Goal: Task Accomplishment & Management: Manage account settings

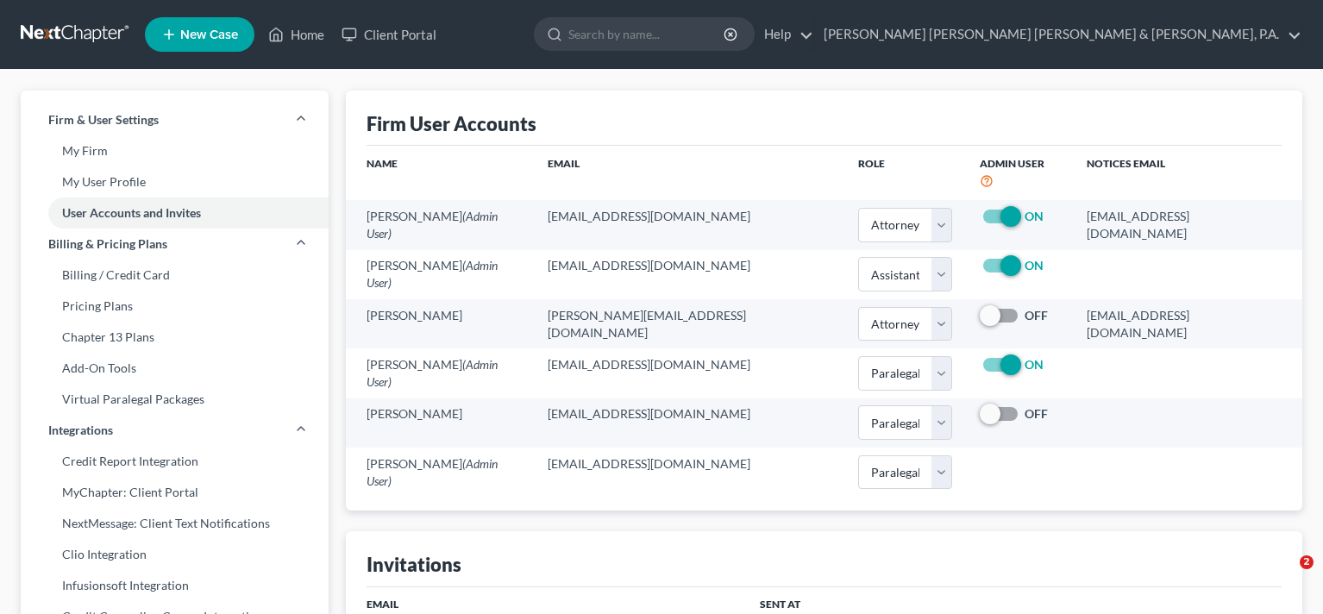
select select "0"
select select "2"
select select "0"
select select "1"
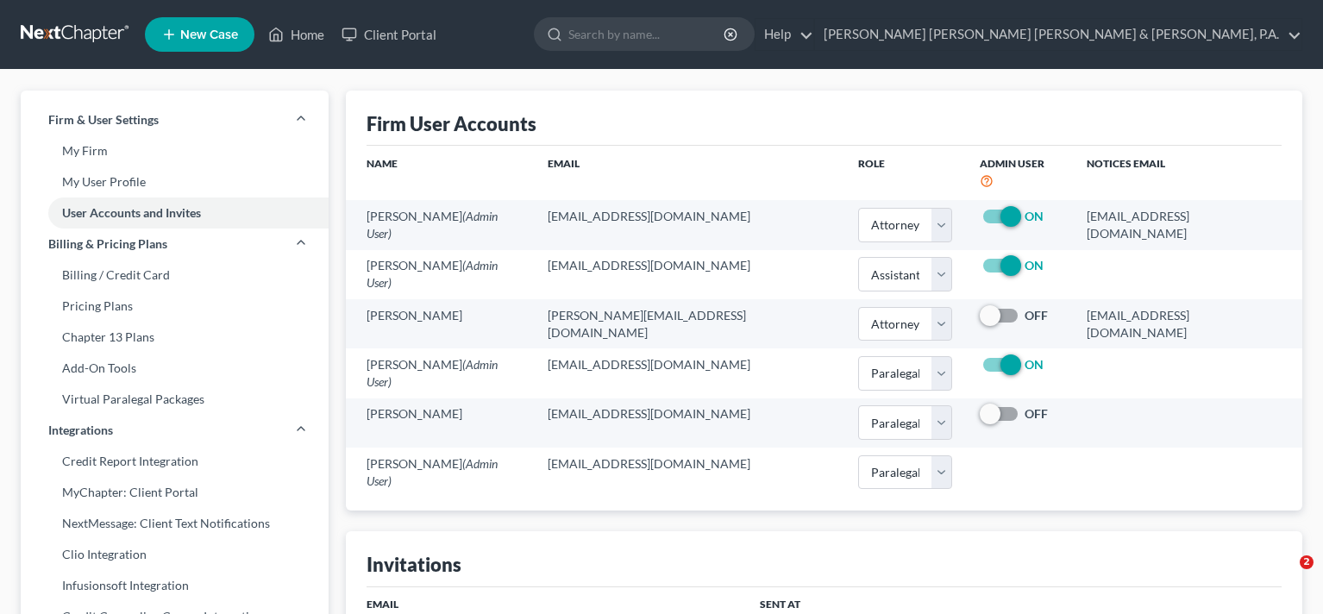
select select "1"
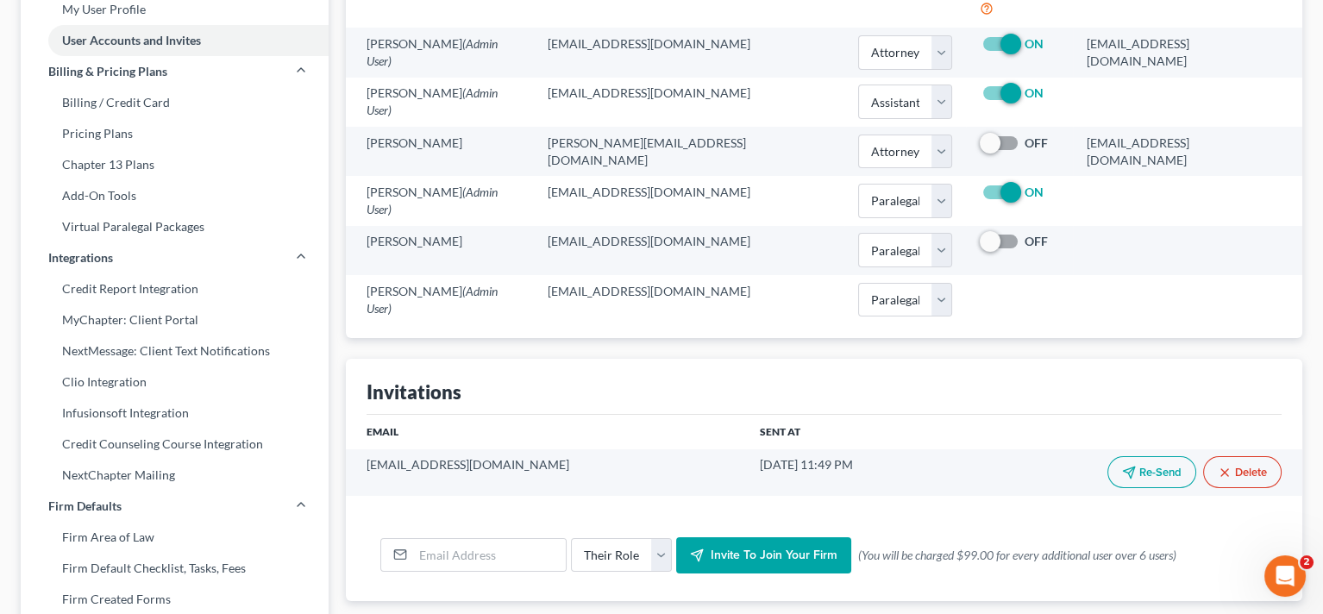
scroll to position [172, 0]
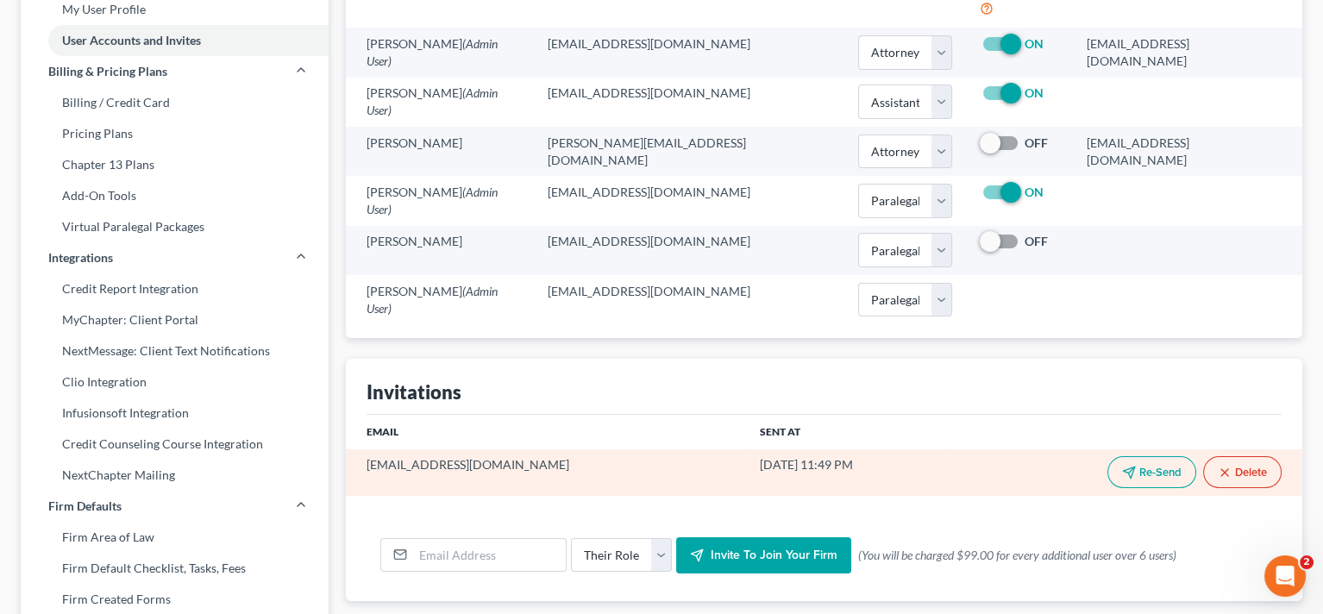
click at [1244, 456] on button "Delete" at bounding box center [1242, 472] width 78 height 32
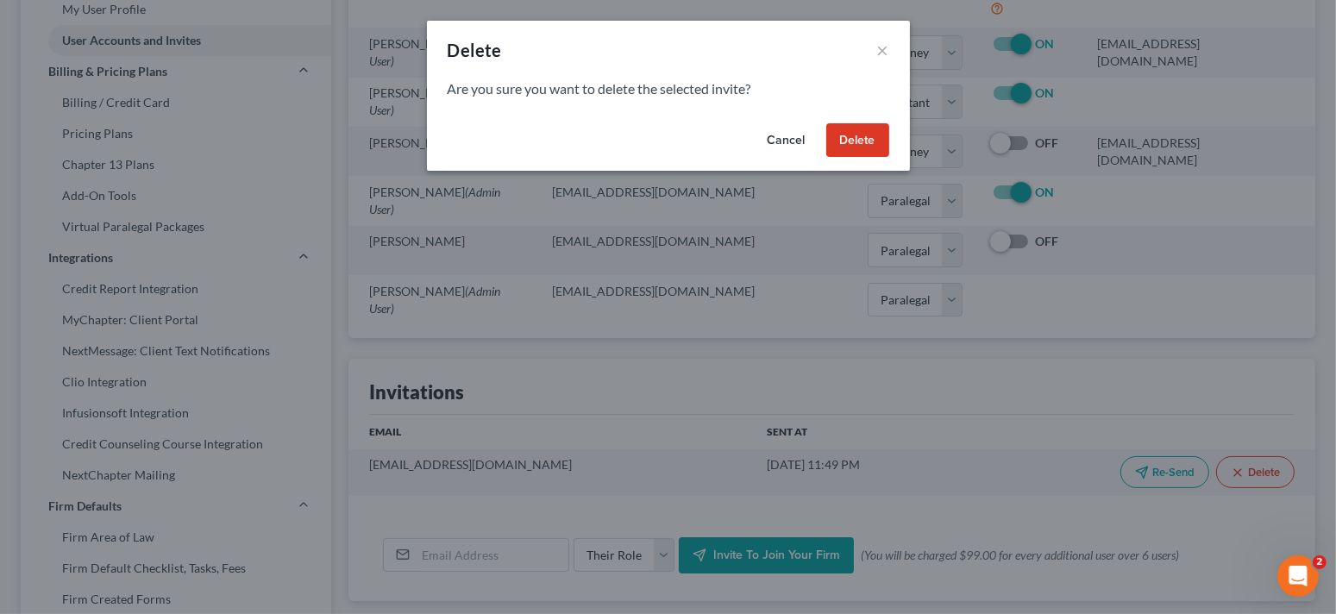
click at [849, 134] on button "Delete" at bounding box center [857, 140] width 63 height 34
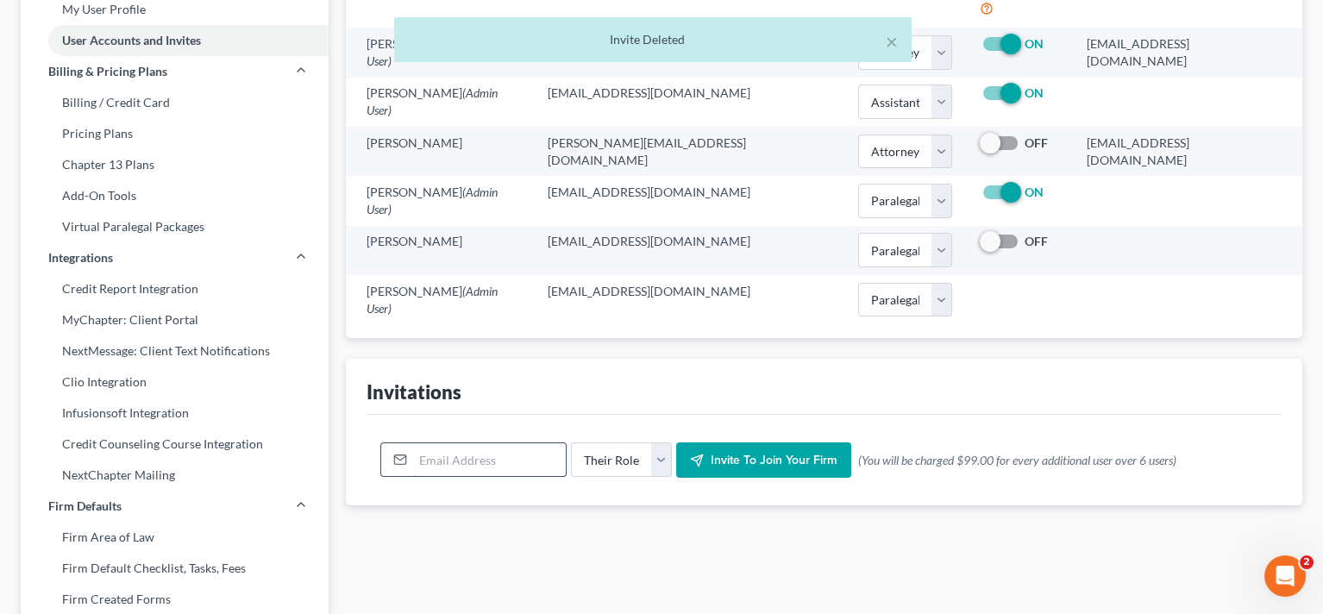
click at [491, 451] on input "email" at bounding box center [489, 459] width 153 height 33
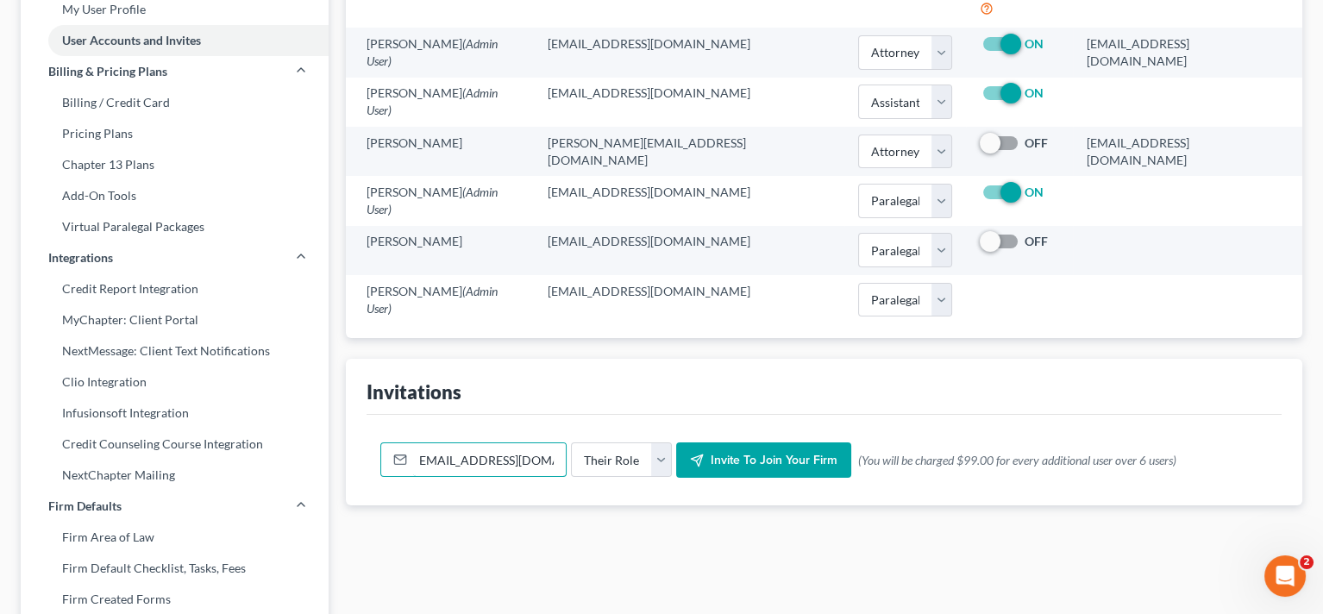
scroll to position [0, 20]
type input "[EMAIL_ADDRESS][DOMAIN_NAME]"
click at [654, 442] on select "Their Role Attorney Paralegal Assistant" at bounding box center [621, 459] width 101 height 34
select select "attorney"
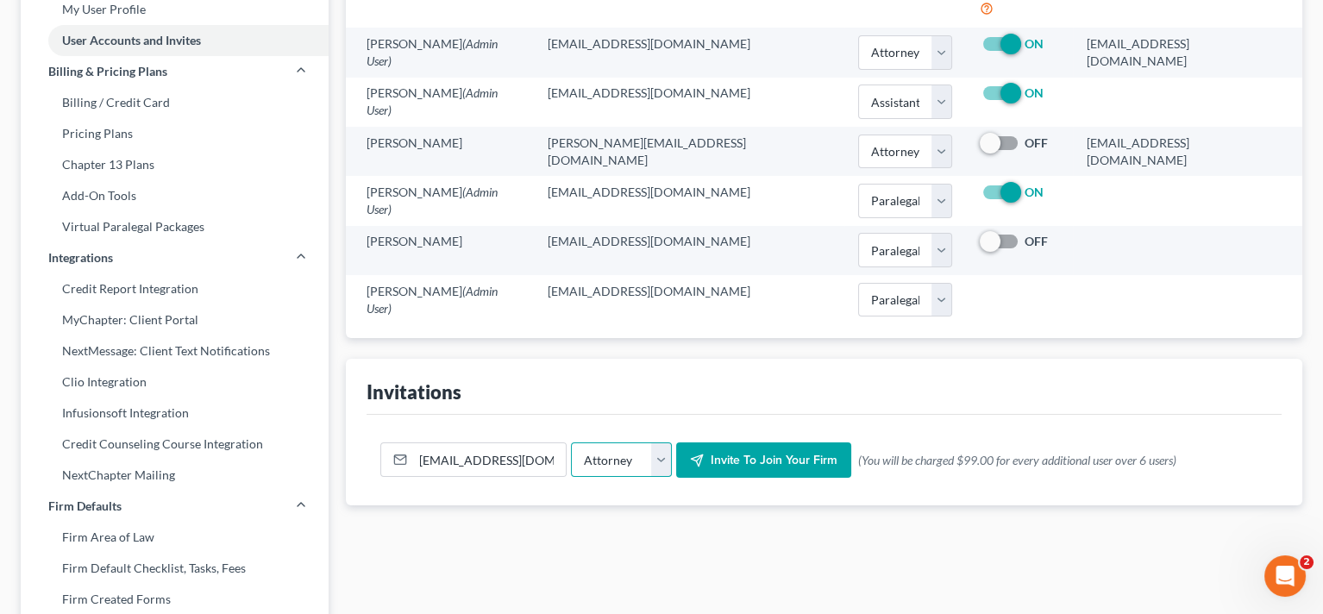
click at [571, 442] on select "Their Role Attorney Paralegal Assistant" at bounding box center [621, 459] width 101 height 34
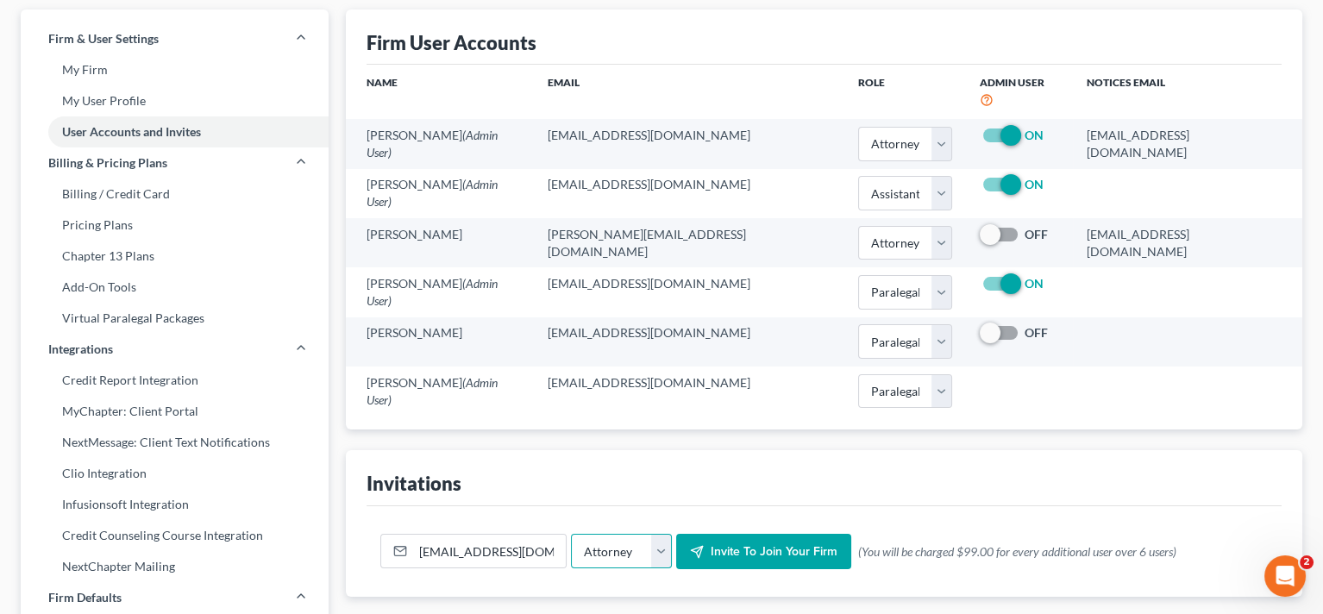
scroll to position [86, 0]
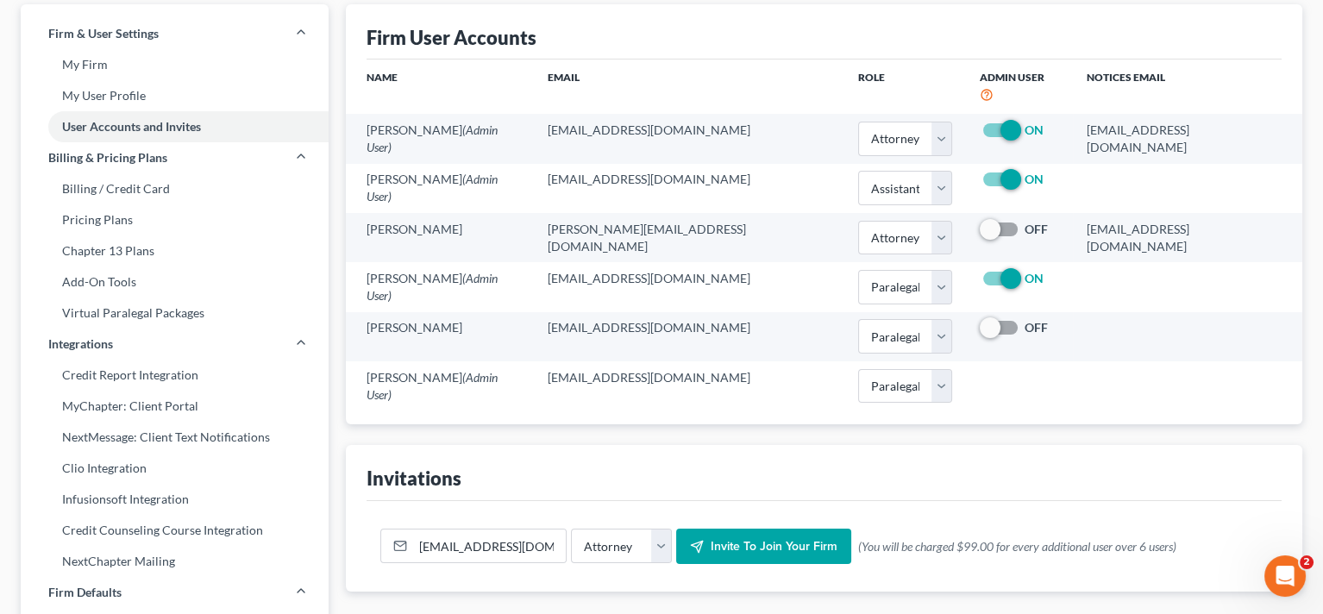
click at [777, 535] on button "Invite to join your firm" at bounding box center [763, 547] width 175 height 36
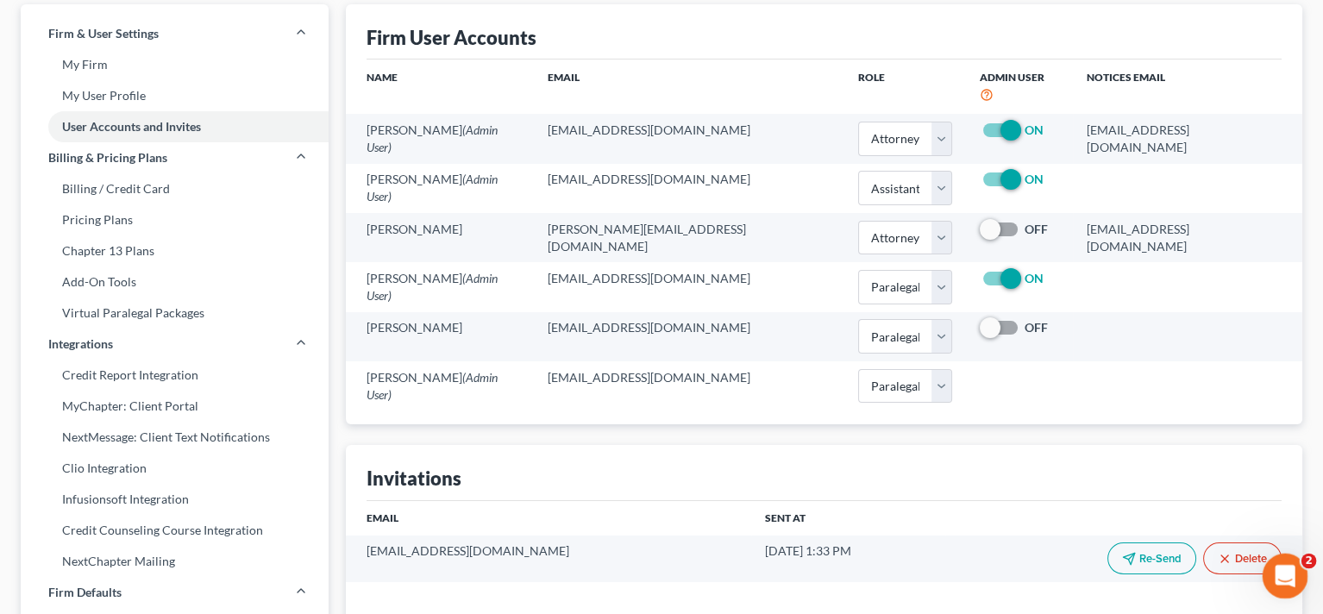
click at [1290, 573] on icon "Open Intercom Messenger" at bounding box center [1282, 574] width 28 height 28
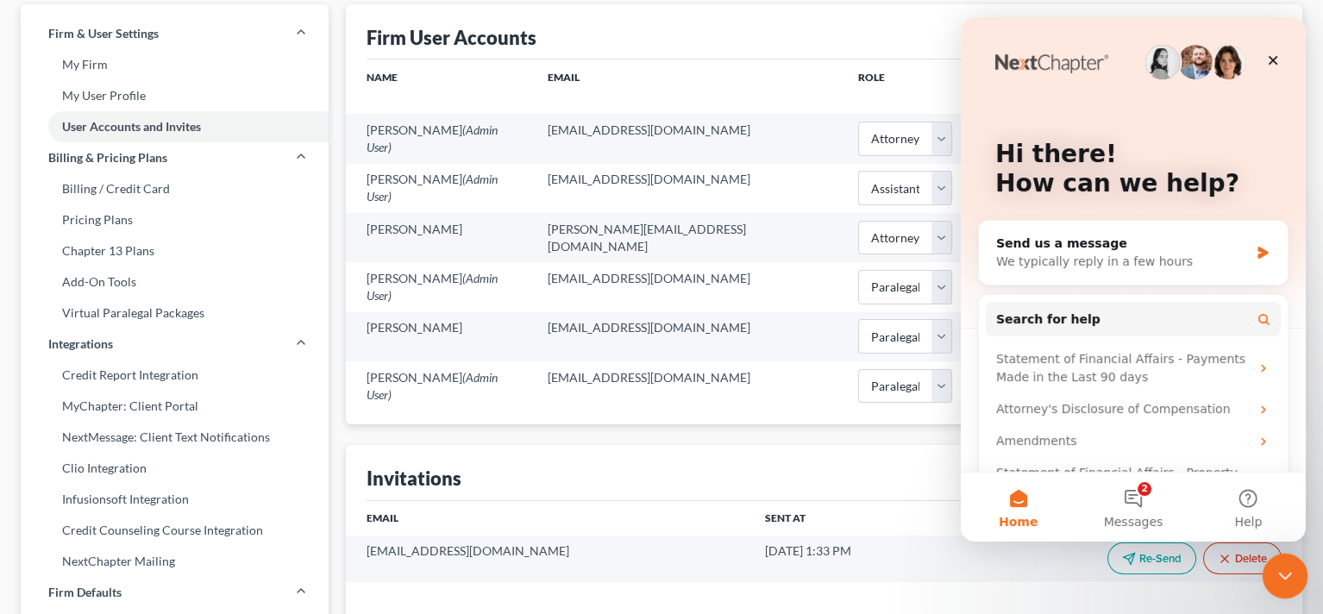
scroll to position [0, 0]
click at [1132, 498] on button "4 Messages" at bounding box center [1132, 507] width 115 height 69
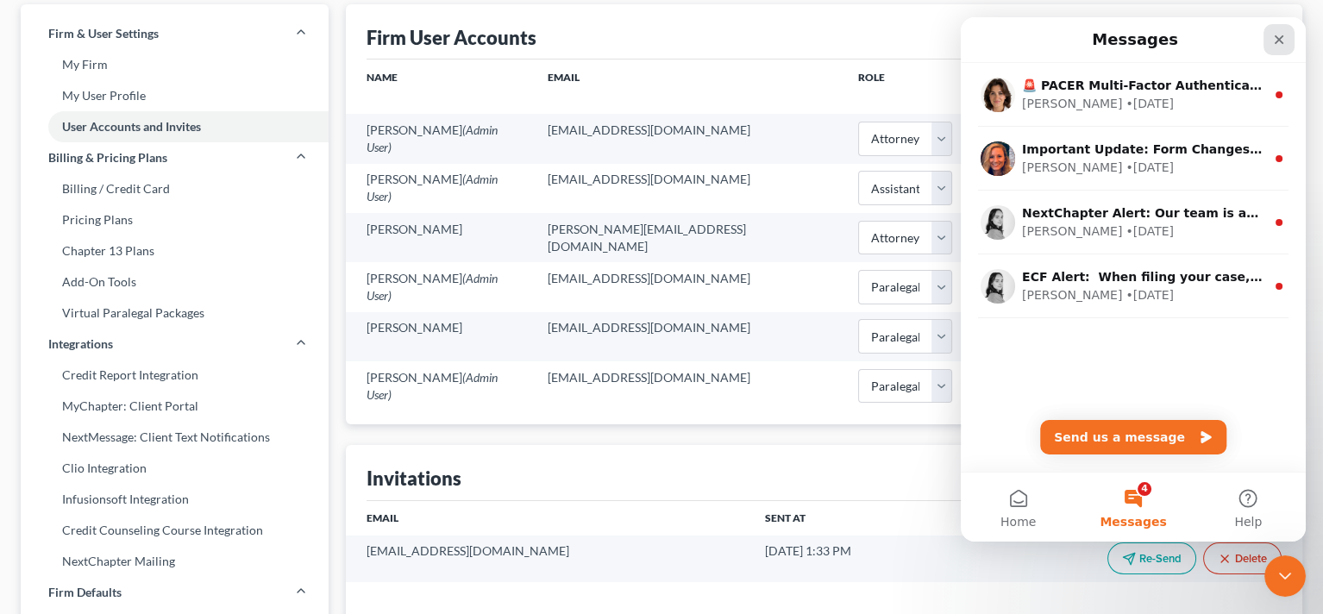
click at [1274, 41] on icon "Close" at bounding box center [1279, 40] width 14 height 14
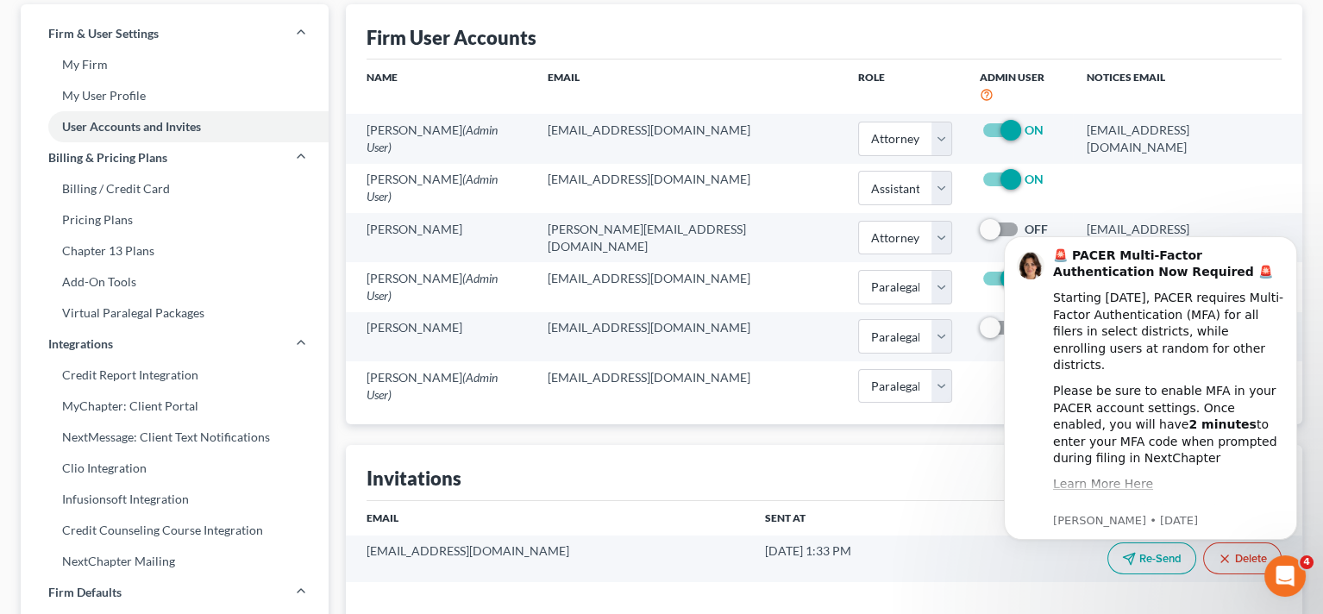
click at [924, 457] on div "Invitations" at bounding box center [824, 472] width 916 height 55
click at [1287, 570] on icon "Open Intercom Messenger" at bounding box center [1282, 574] width 28 height 28
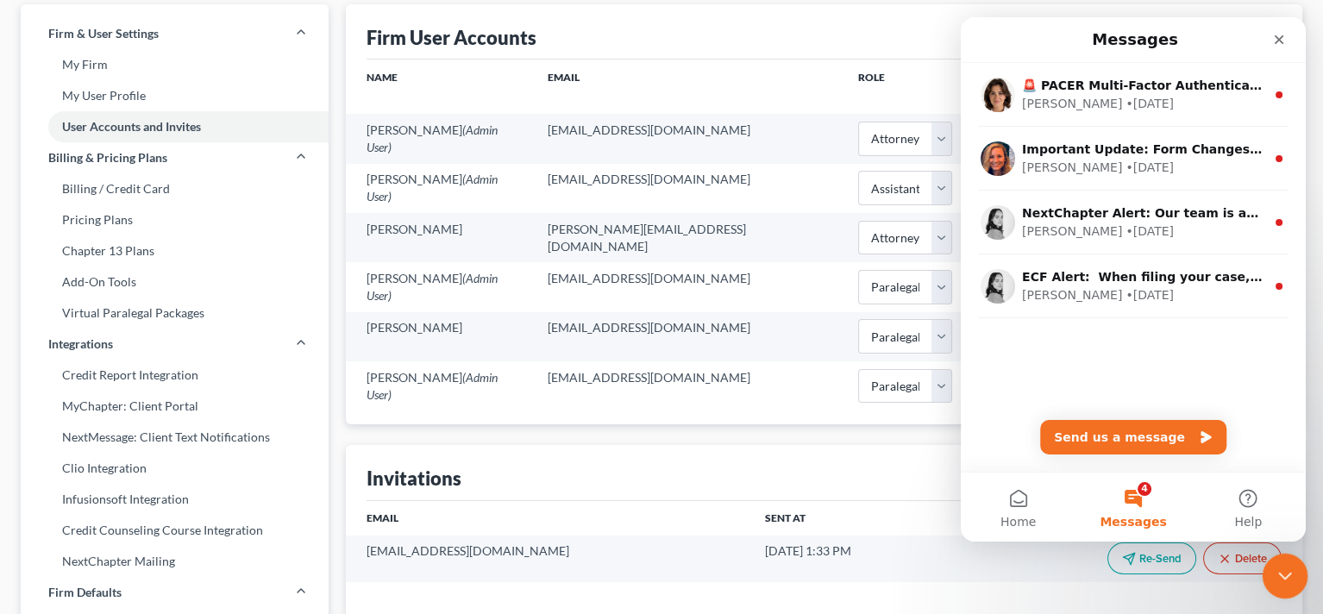
click at [1288, 576] on icon "Close Intercom Messenger" at bounding box center [1282, 573] width 21 height 21
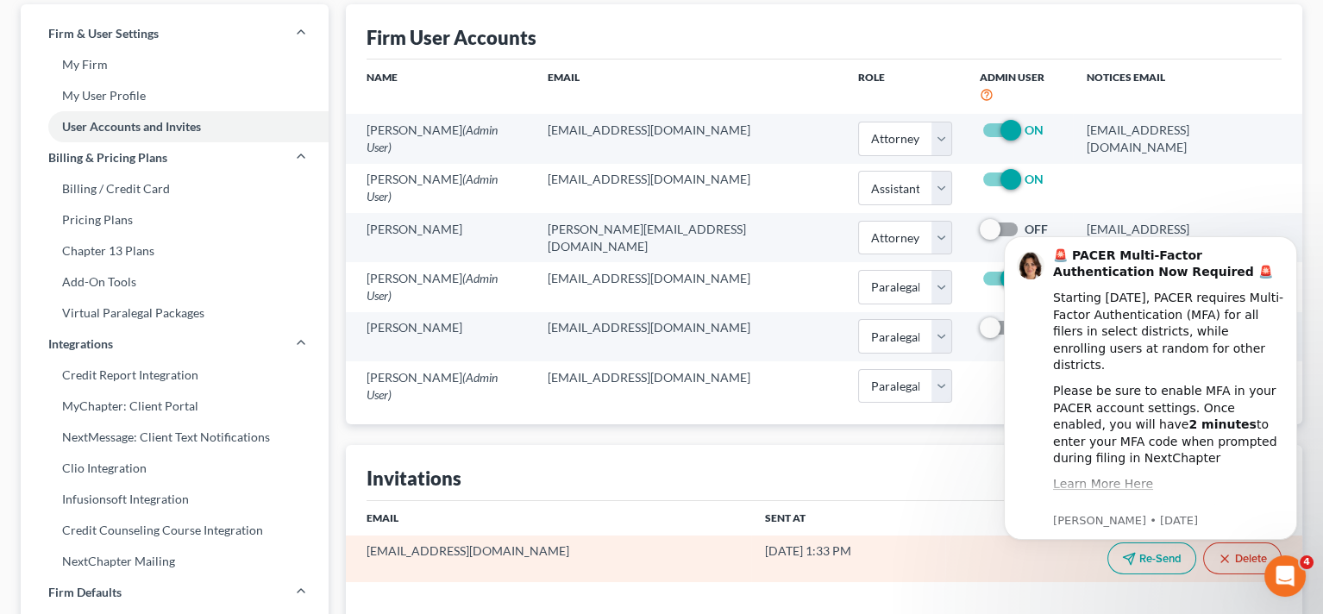
click at [945, 544] on td "Re-Send Delete" at bounding box center [1123, 558] width 357 height 47
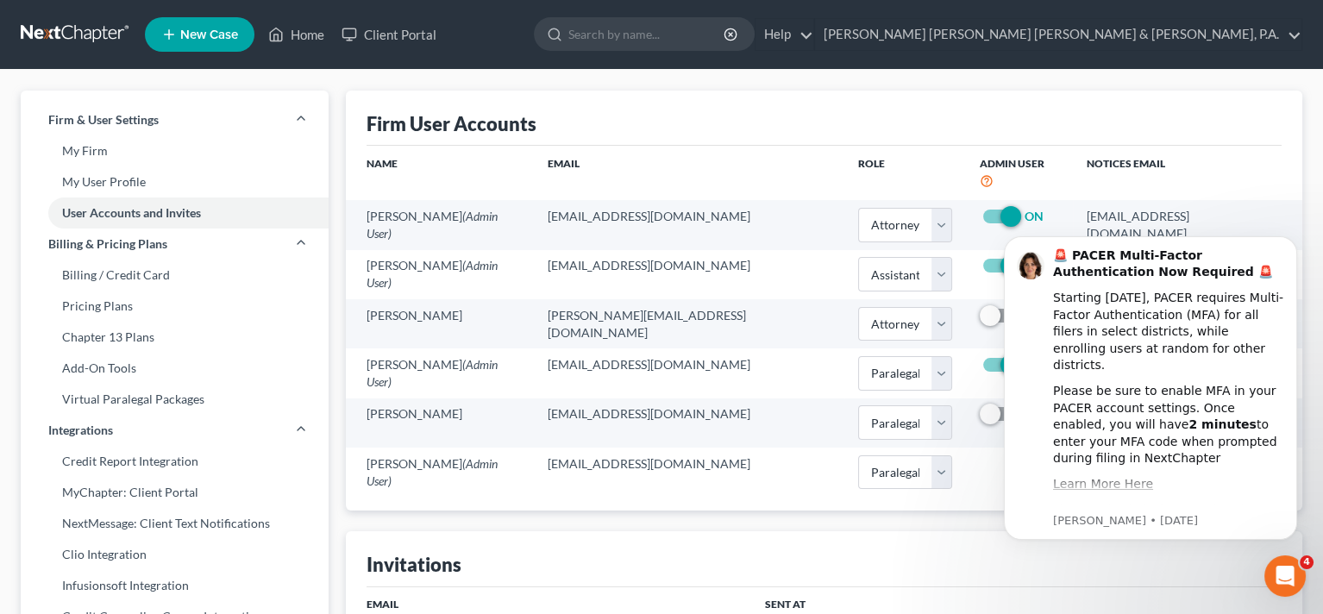
click at [953, 531] on div "Invitations" at bounding box center [824, 558] width 916 height 55
click at [1288, 240] on icon "Dismiss notification" at bounding box center [1291, 240] width 9 height 9
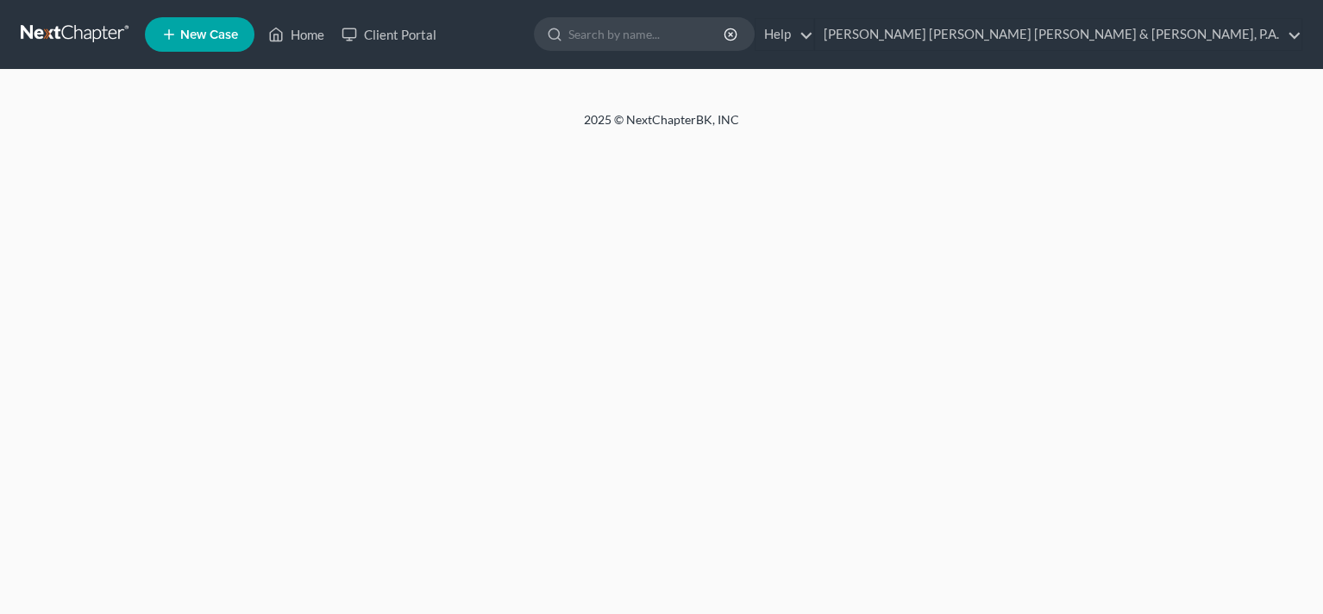
select select "0"
select select "2"
select select "0"
select select "1"
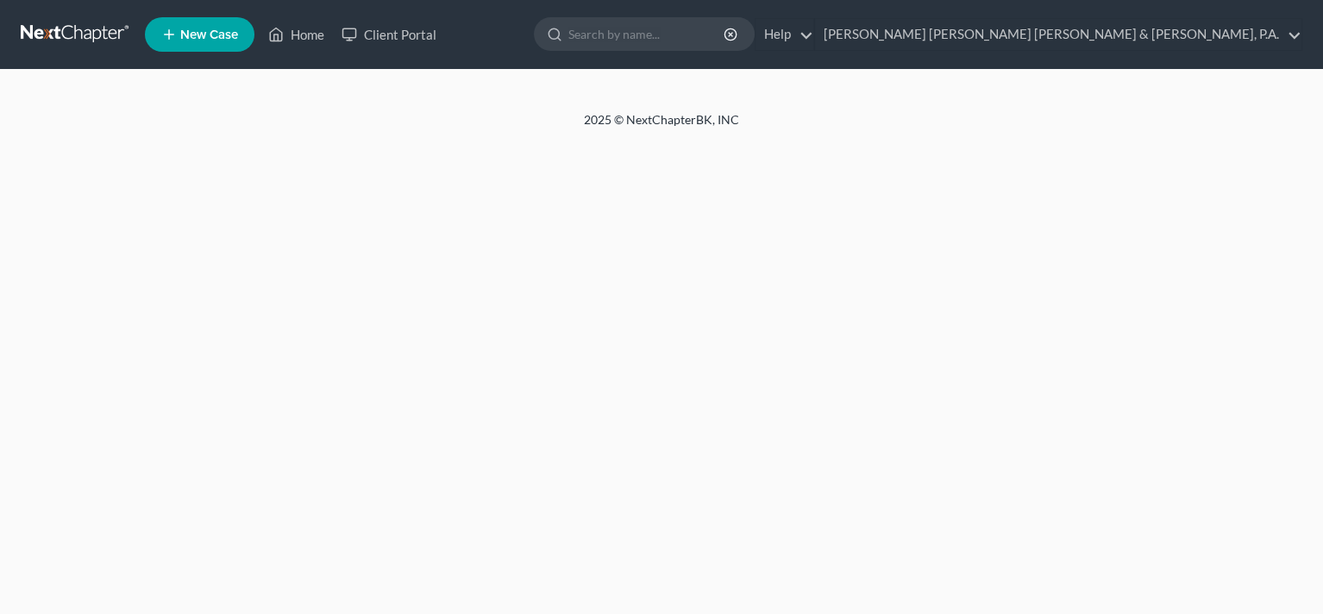
select select "1"
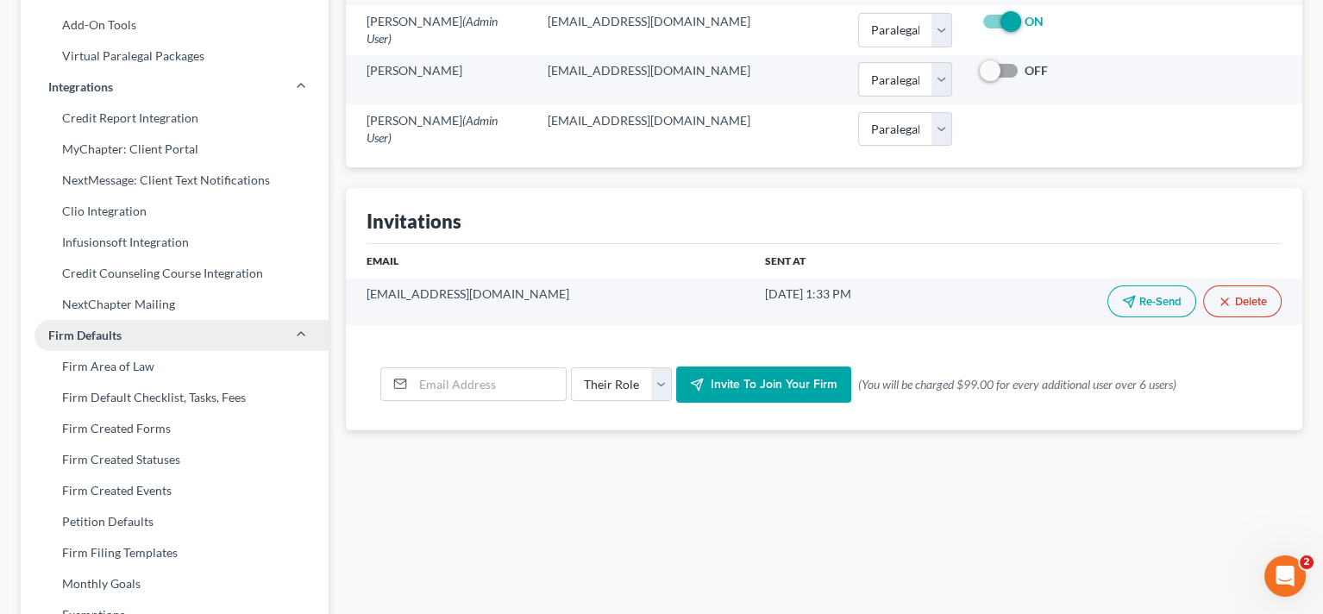
scroll to position [345, 0]
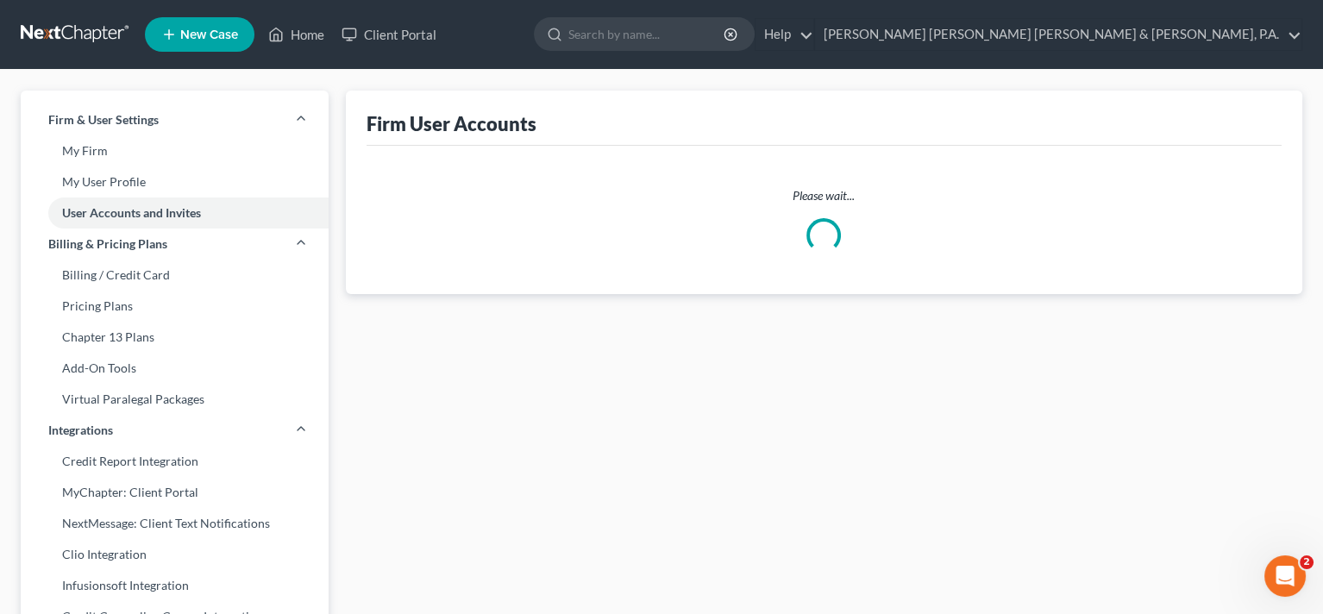
select select "0"
select select "2"
select select "0"
select select "1"
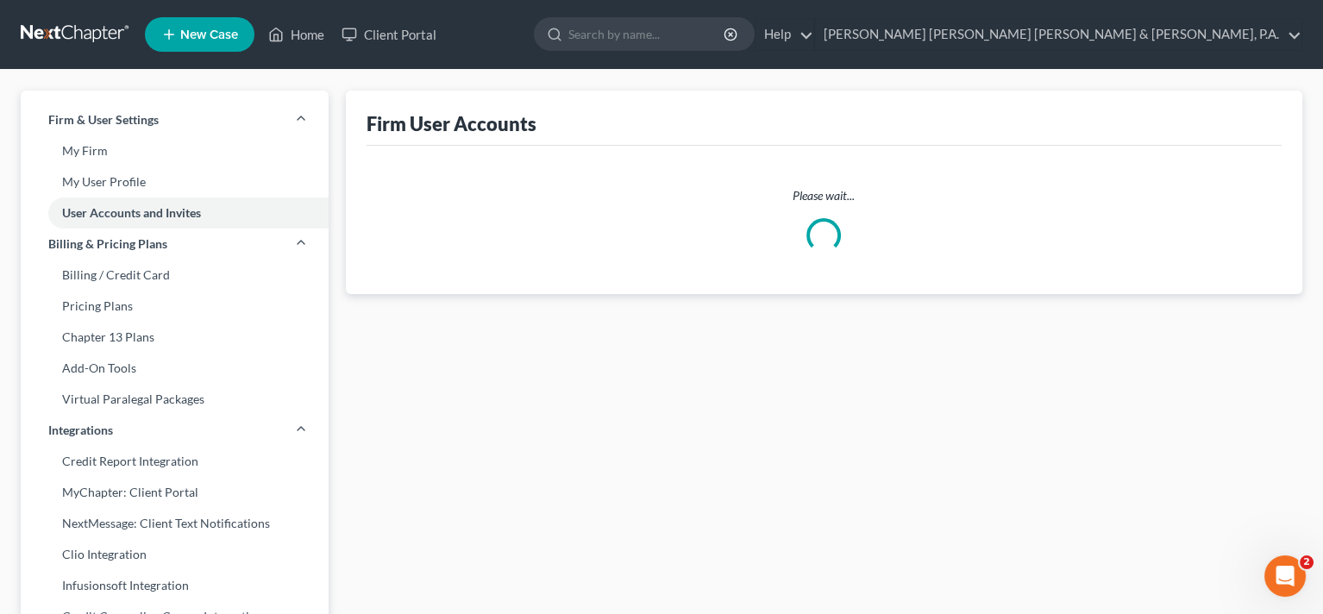
select select "1"
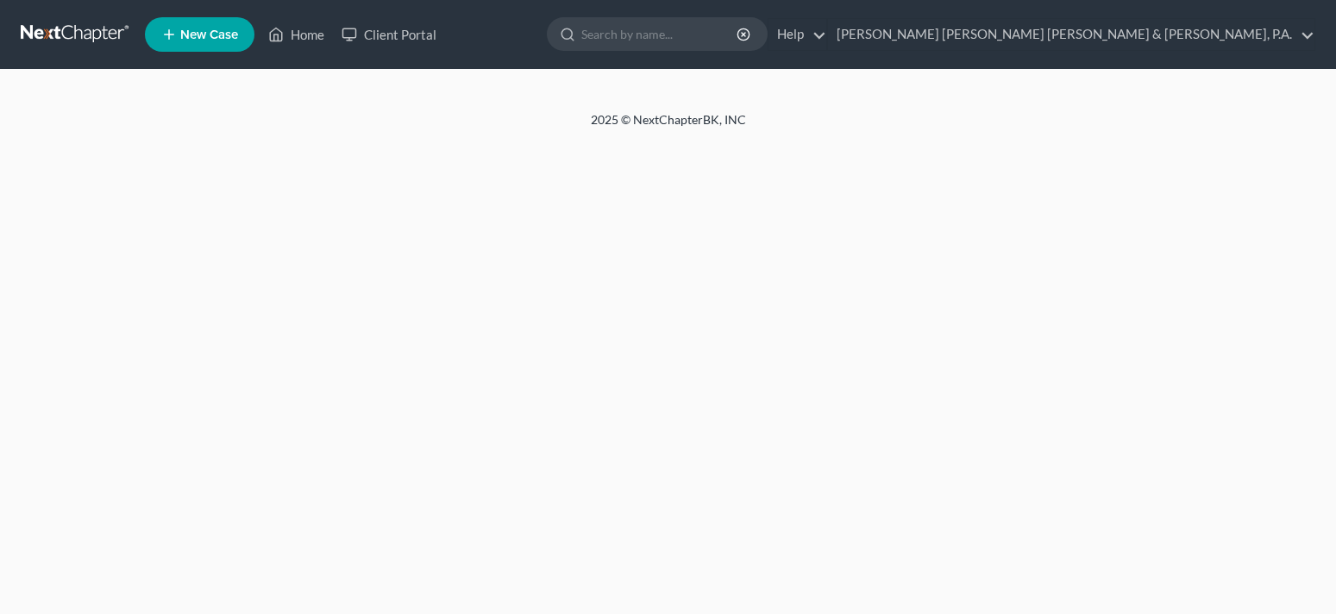
select select "0"
select select "2"
select select "0"
select select "1"
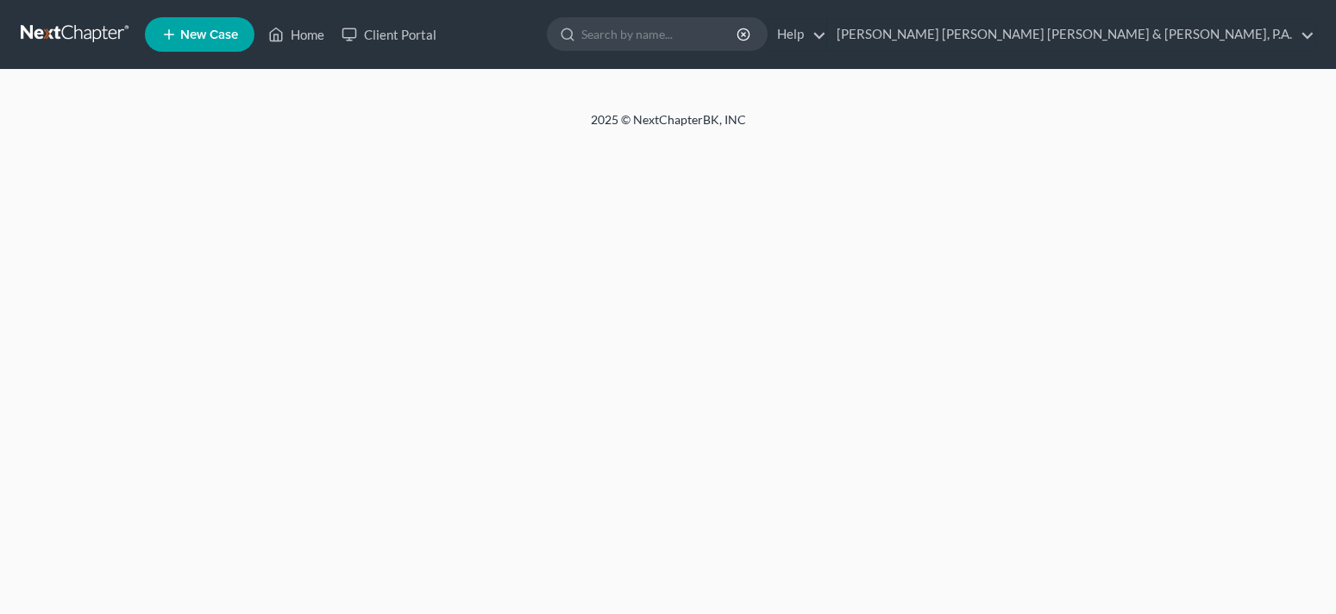
select select "1"
select select "0"
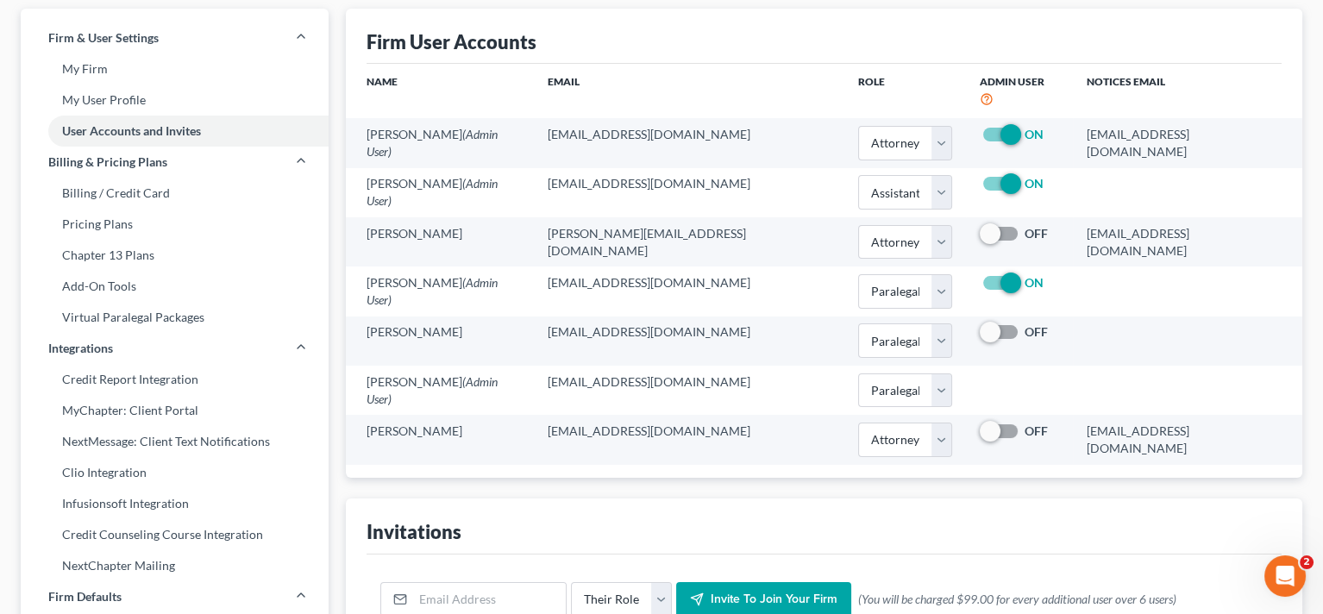
scroll to position [86, 0]
